Goal: Information Seeking & Learning: Find specific fact

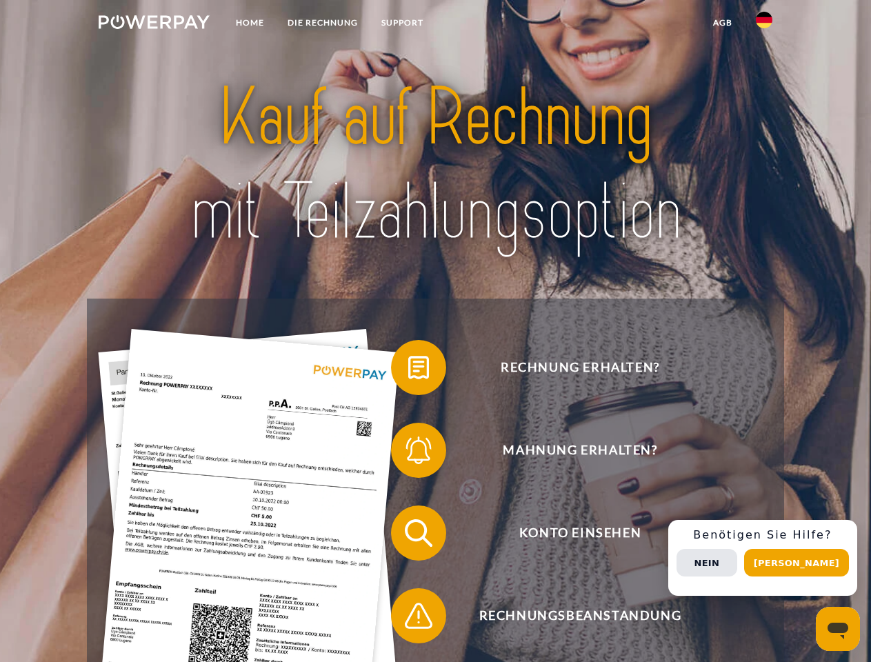
click at [154, 24] on img at bounding box center [154, 22] width 111 height 14
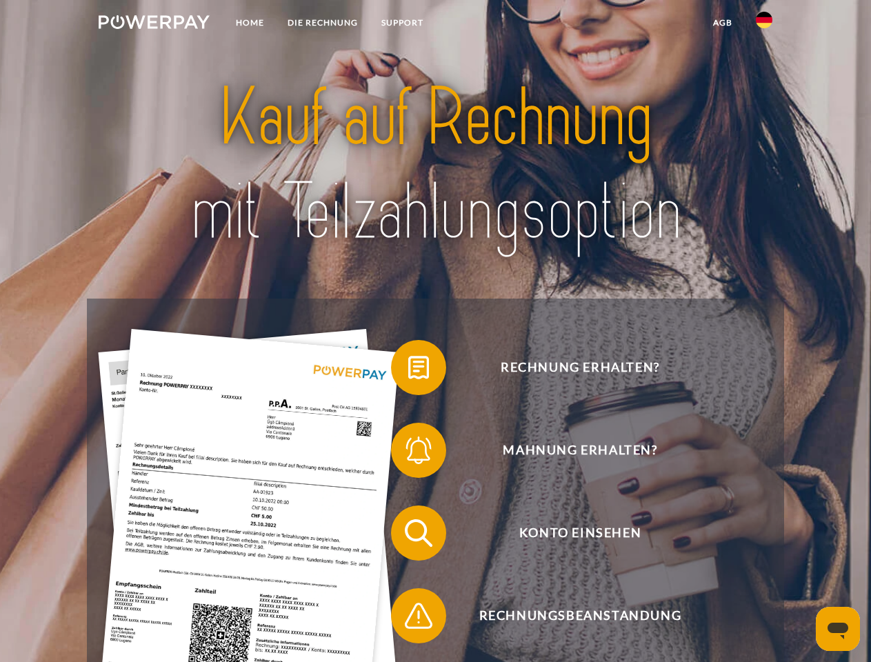
click at [764, 24] on img at bounding box center [764, 20] width 17 height 17
click at [722, 23] on link "agb" at bounding box center [722, 22] width 43 height 25
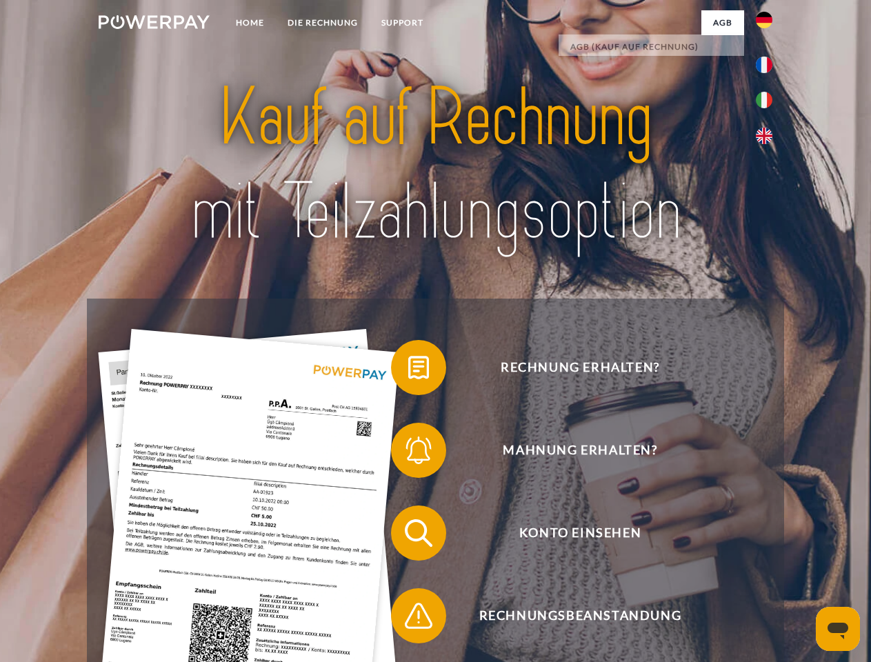
click at [408, 370] on span at bounding box center [397, 367] width 69 height 69
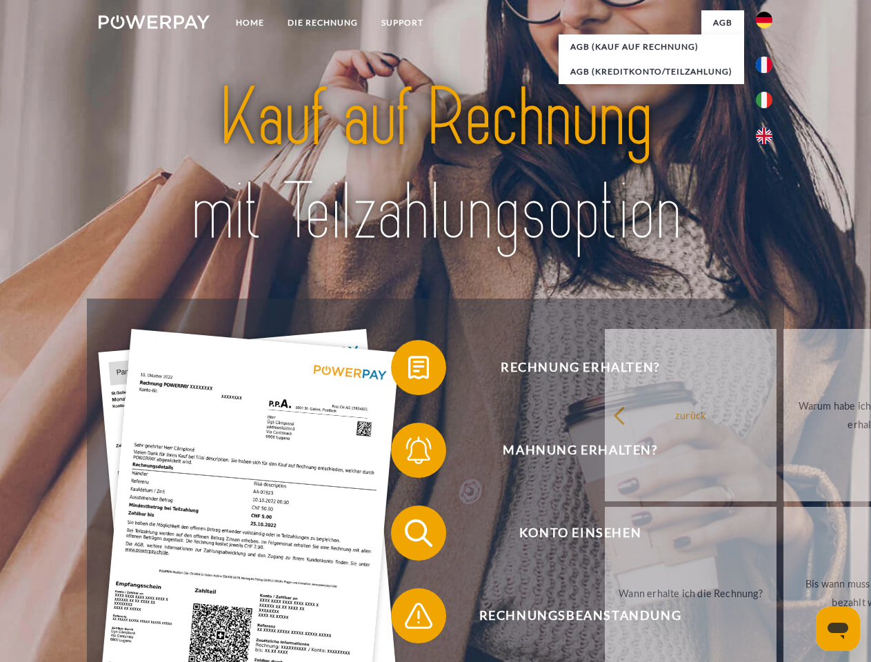
click at [408, 453] on div "Rechnung erhalten? Mahnung erhalten? Konto einsehen" at bounding box center [435, 575] width 696 height 552
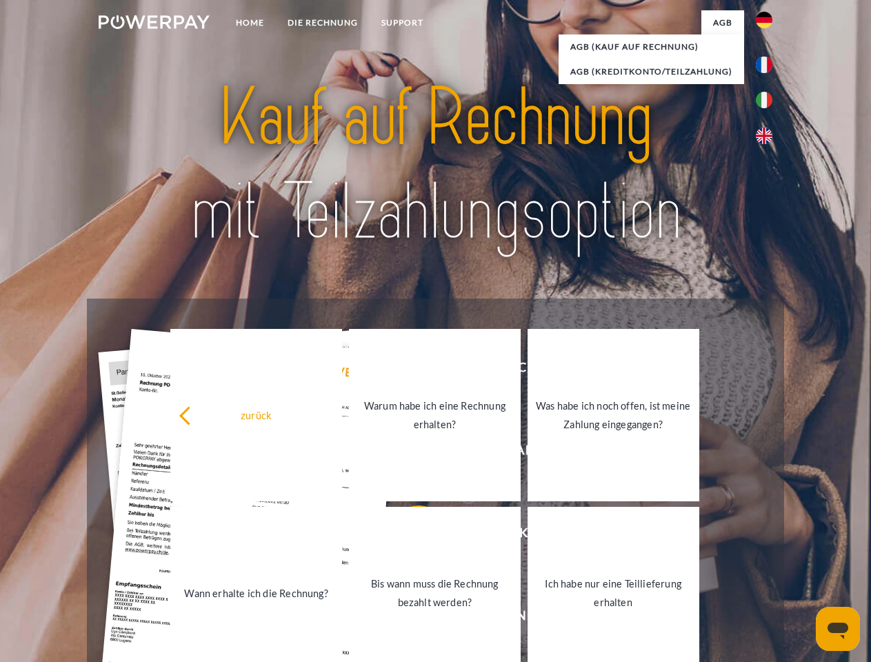
click at [408, 536] on link "Bis wann muss die Rechnung bezahlt werden?" at bounding box center [435, 593] width 172 height 172
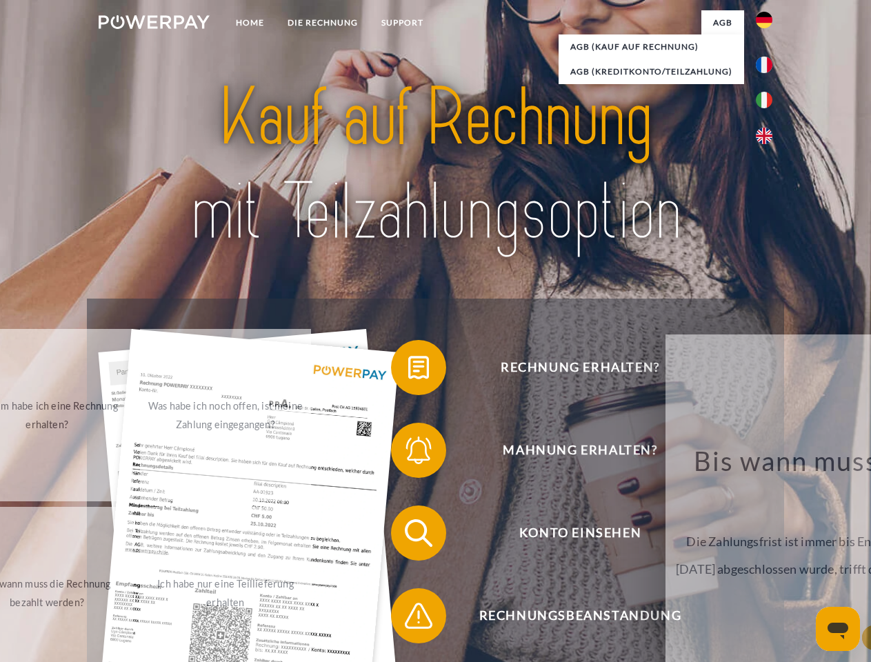
click at [408, 619] on span at bounding box center [397, 615] width 69 height 69
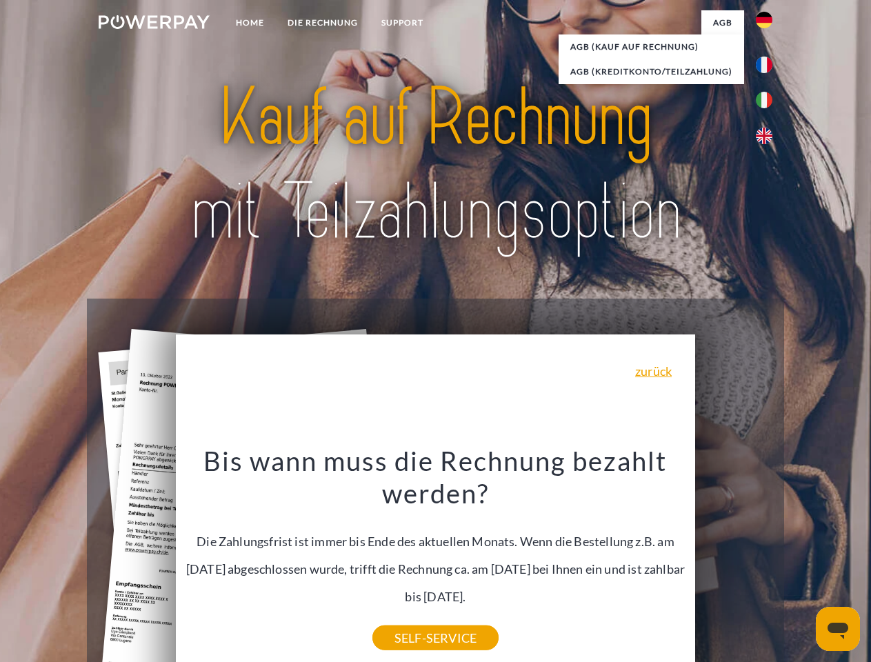
click at [768, 558] on div "Rechnung erhalten? Mahnung erhalten? Konto einsehen" at bounding box center [435, 575] width 696 height 552
click at [734, 561] on span "Konto einsehen" at bounding box center [580, 532] width 338 height 55
click at [801, 563] on header "Home DIE RECHNUNG SUPPORT" at bounding box center [435, 476] width 871 height 952
